Goal: Check status: Check status

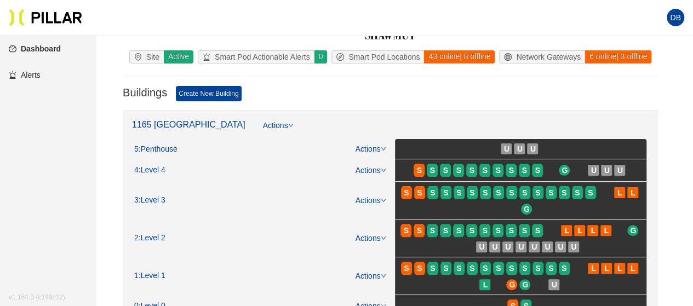
scroll to position [110, 0]
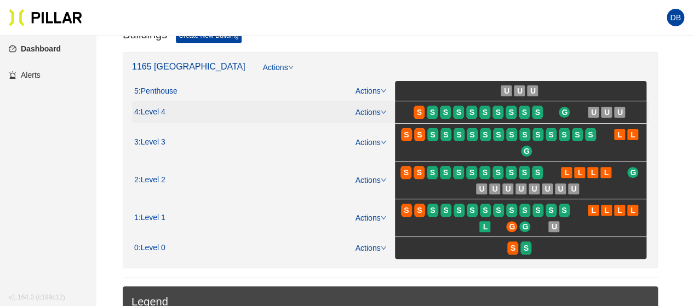
click at [452, 110] on span "S" at bounding box center [446, 113] width 13 height 18
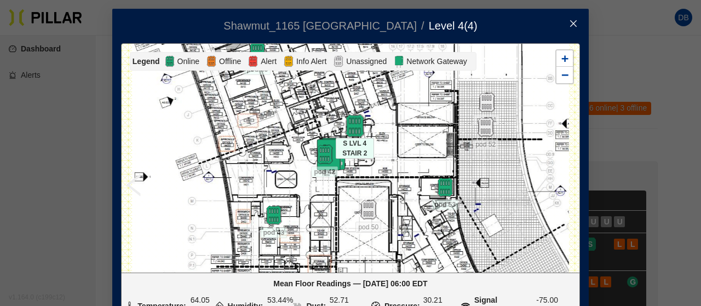
click at [351, 123] on img at bounding box center [355, 127] width 24 height 24
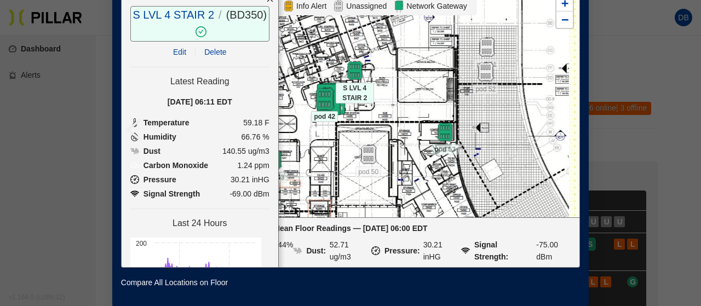
scroll to position [44, 0]
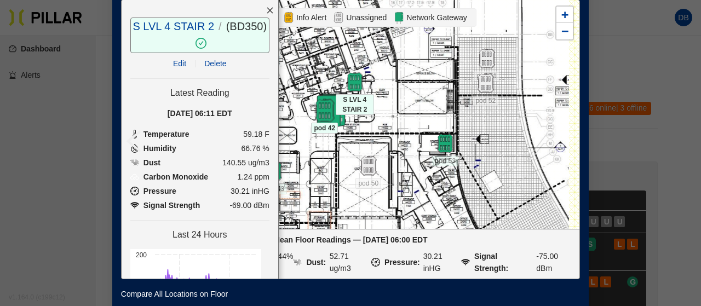
click at [122, 0] on div "N LVL 4 STAIR 4 pod 42 pod 43 pod 45 pod 46 pod 49\ pod 50 pod 51 pod 52 pod 53…" at bounding box center [122, 0] width 0 height 0
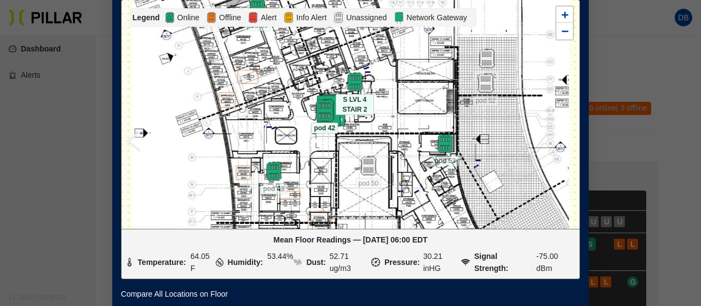
click at [313, 111] on img at bounding box center [325, 111] width 24 height 24
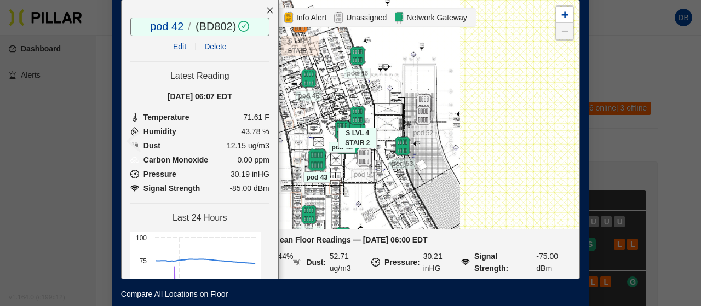
click at [310, 157] on img at bounding box center [317, 161] width 24 height 24
click at [266, 9] on icon "close" at bounding box center [270, 11] width 8 height 8
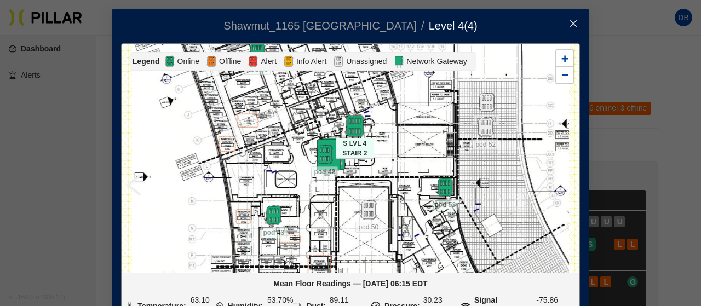
click at [349, 125] on img at bounding box center [355, 127] width 24 height 24
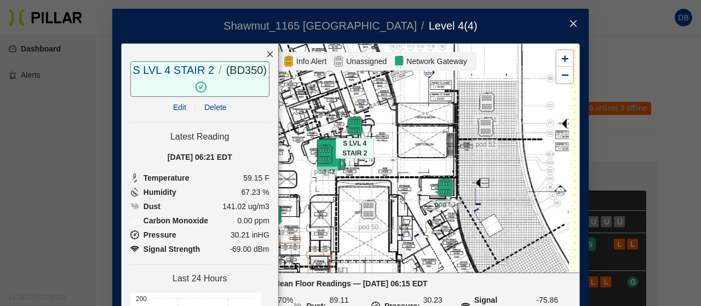
click at [571, 21] on icon "close" at bounding box center [573, 23] width 9 height 9
